Goal: Task Accomplishment & Management: Manage account settings

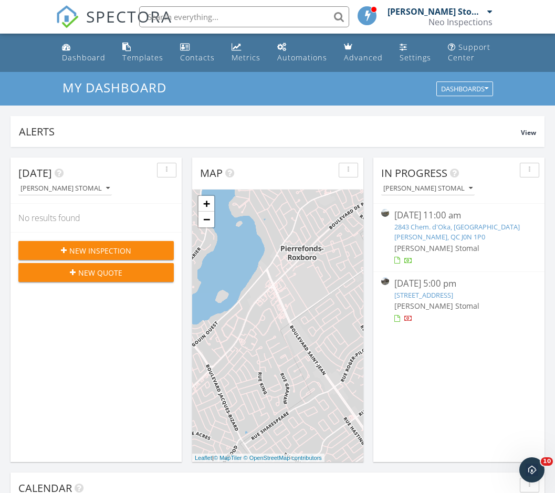
click at [448, 239] on div "2843 Chem. d'Oka, [GEOGRAPHIC_DATA][PERSON_NAME], QC J0N 1P0" at bounding box center [460, 232] width 130 height 20
click at [405, 243] on span "[PERSON_NAME] Stomal" at bounding box center [437, 248] width 85 height 10
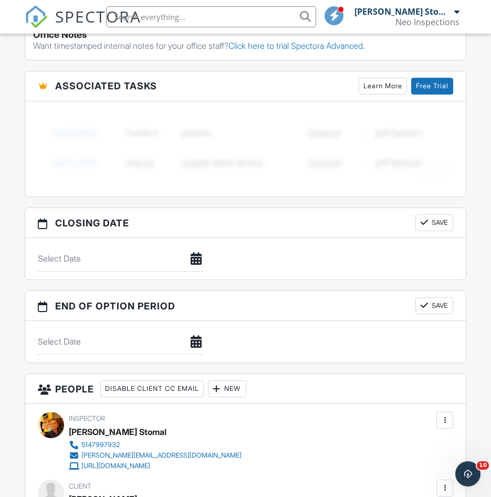
scroll to position [893, 0]
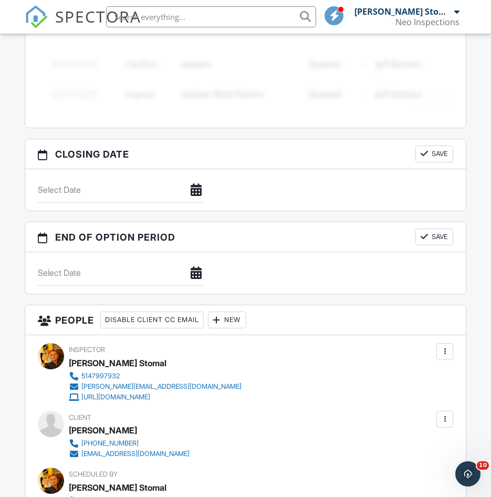
drag, startPoint x: 145, startPoint y: 430, endPoint x: 71, endPoint y: 430, distance: 74.1
click at [71, 430] on div "Harry Pavouris" at bounding box center [133, 431] width 129 height 16
copy div "Harry Pavouris"
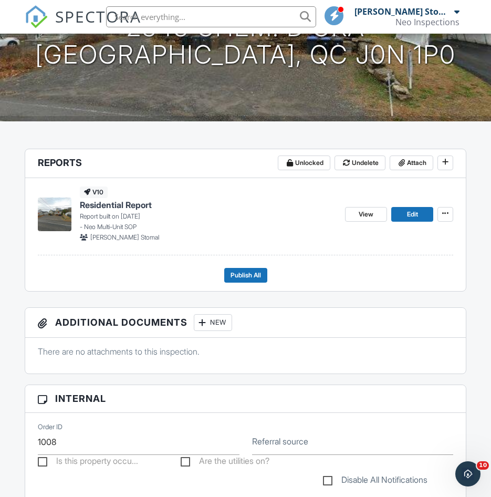
scroll to position [53, 0]
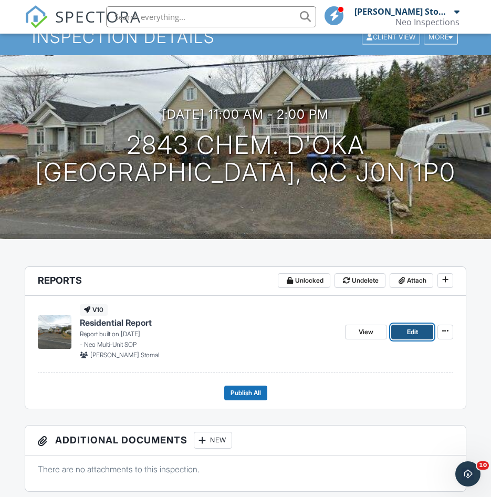
click at [410, 336] on span "Edit" at bounding box center [412, 332] width 11 height 11
click at [0, 0] on div at bounding box center [0, 0] width 0 height 0
